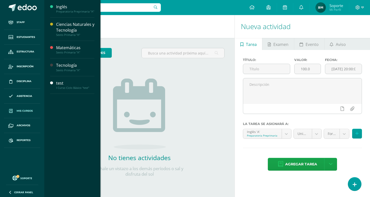
click at [30, 112] on span "Mis cursos" at bounding box center [25, 111] width 16 height 4
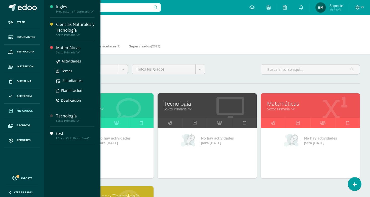
click at [73, 57] on div "Actividades Temas Estudiantes Planificación Dosificación" at bounding box center [75, 79] width 38 height 51
click at [75, 54] on div "Sexto Primaria "A"" at bounding box center [75, 53] width 38 height 4
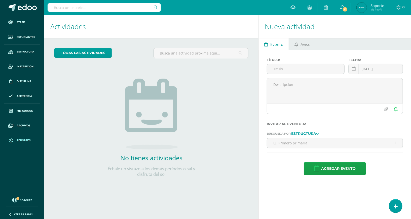
click at [22, 142] on link "Reportes" at bounding box center [22, 140] width 36 height 15
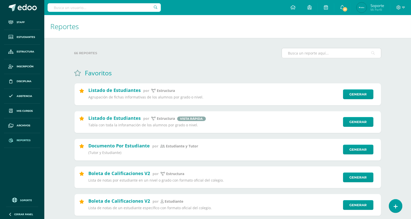
click at [332, 49] on input "text" at bounding box center [331, 53] width 99 height 10
type input "l"
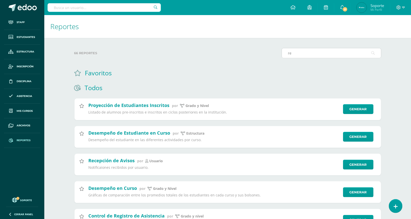
type input "r"
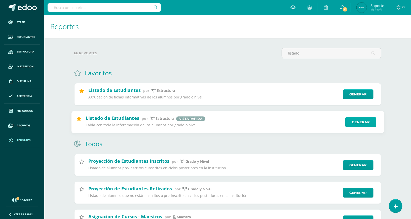
type input "listado"
click at [363, 123] on link "Generar" at bounding box center [360, 122] width 31 height 10
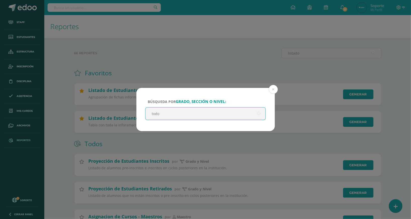
type input "todos"
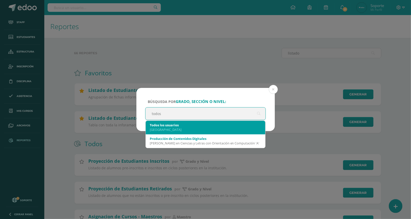
click at [176, 122] on div "Todos los usuarios Colegio Belga" at bounding box center [206, 127] width 112 height 13
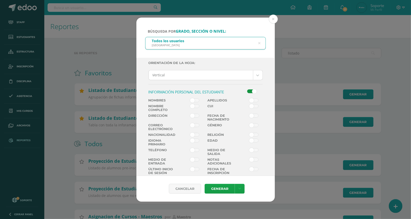
scroll to position [107, 0]
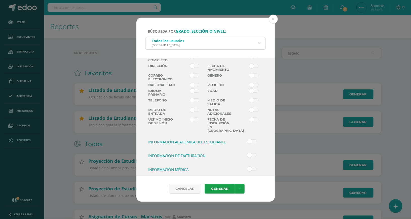
click at [203, 83] on label at bounding box center [191, 79] width 30 height 10
click at [0, 0] on input "checkbox" at bounding box center [0, 0] width 0 height 0
click at [251, 87] on span at bounding box center [253, 85] width 9 height 4
click at [0, 0] on input "checkbox" at bounding box center [0, 0] width 0 height 0
click at [195, 87] on span at bounding box center [194, 85] width 9 height 4
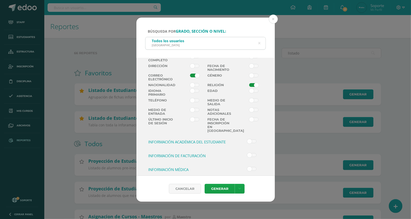
click at [0, 0] on input "checkbox" at bounding box center [0, 0] width 0 height 0
click at [196, 64] on span at bounding box center [194, 66] width 9 height 4
click at [0, 0] on input "checkbox" at bounding box center [0, 0] width 0 height 0
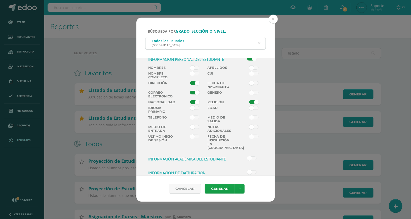
scroll to position [89, 0]
click at [195, 50] on div "Búsqueda por grado, sección o nivel: Todos los usuarios Colegio Belga todos" at bounding box center [205, 38] width 138 height 40
click at [195, 64] on div "Información Personal del Estudiante" at bounding box center [190, 61] width 89 height 9
click at [195, 65] on div "Información Personal del Estudiante" at bounding box center [190, 61] width 89 height 9
click at [195, 66] on span at bounding box center [194, 68] width 9 height 4
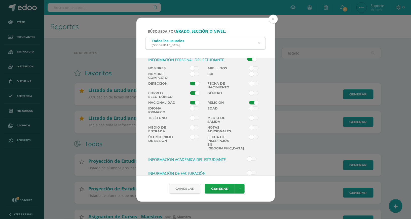
click at [0, 0] on input "checkbox" at bounding box center [0, 0] width 0 height 0
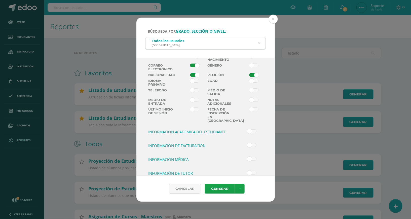
scroll to position [124, 0]
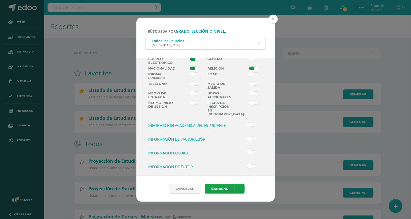
click at [250, 137] on span at bounding box center [251, 139] width 9 height 4
click at [0, 0] on input "checkbox" at bounding box center [0, 0] width 0 height 0
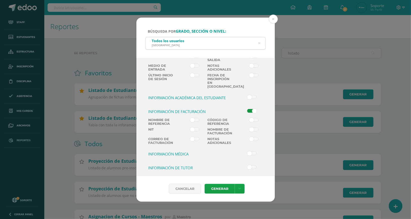
scroll to position [153, 0]
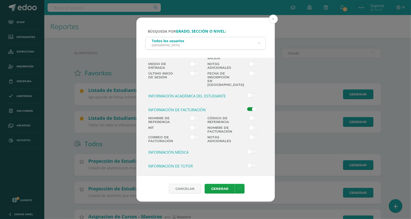
click at [200, 116] on label at bounding box center [191, 121] width 30 height 10
click at [0, 0] on input "checkbox" at bounding box center [0, 0] width 0 height 0
click at [255, 123] on label at bounding box center [250, 121] width 30 height 10
click at [0, 0] on input "checkbox" at bounding box center [0, 0] width 0 height 0
click at [252, 130] on label at bounding box center [250, 131] width 30 height 10
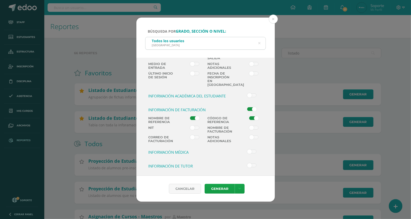
click at [0, 0] on input "checkbox" at bounding box center [0, 0] width 0 height 0
click at [239, 185] on link at bounding box center [240, 189] width 10 height 10
click at [247, 157] on link "Descargar como HTML" at bounding box center [240, 157] width 54 height 8
click at [276, 22] on button at bounding box center [273, 19] width 9 height 9
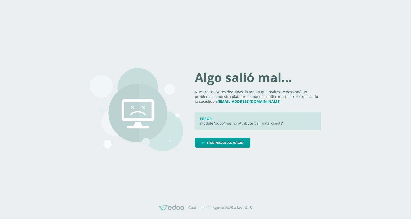
click at [314, 117] on icon at bounding box center [316, 115] width 4 height 4
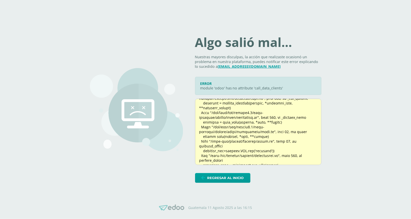
scroll to position [67, 0]
